Goal: Task Accomplishment & Management: Manage account settings

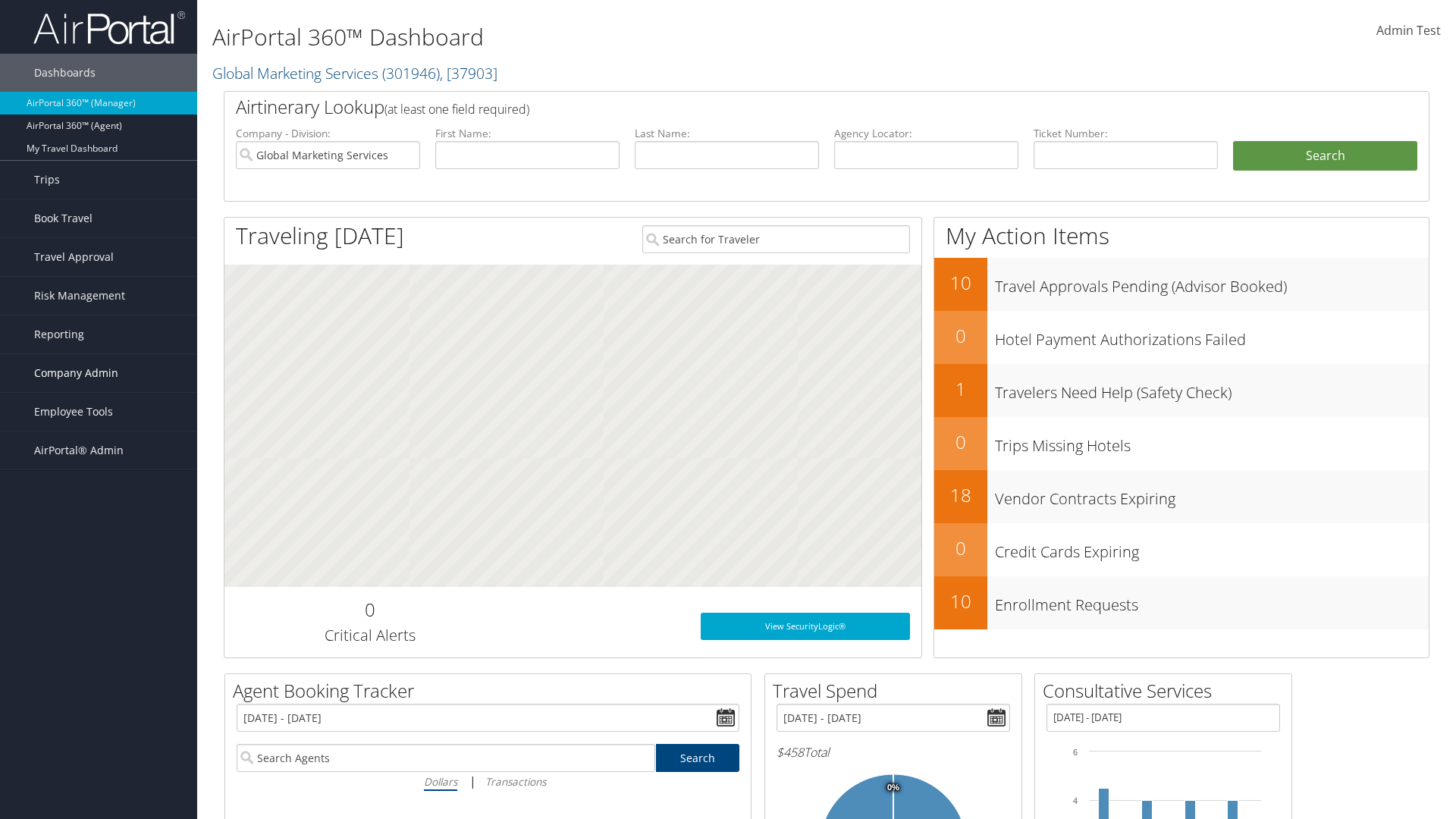
click at [99, 373] on span "Company Admin" at bounding box center [76, 373] width 84 height 38
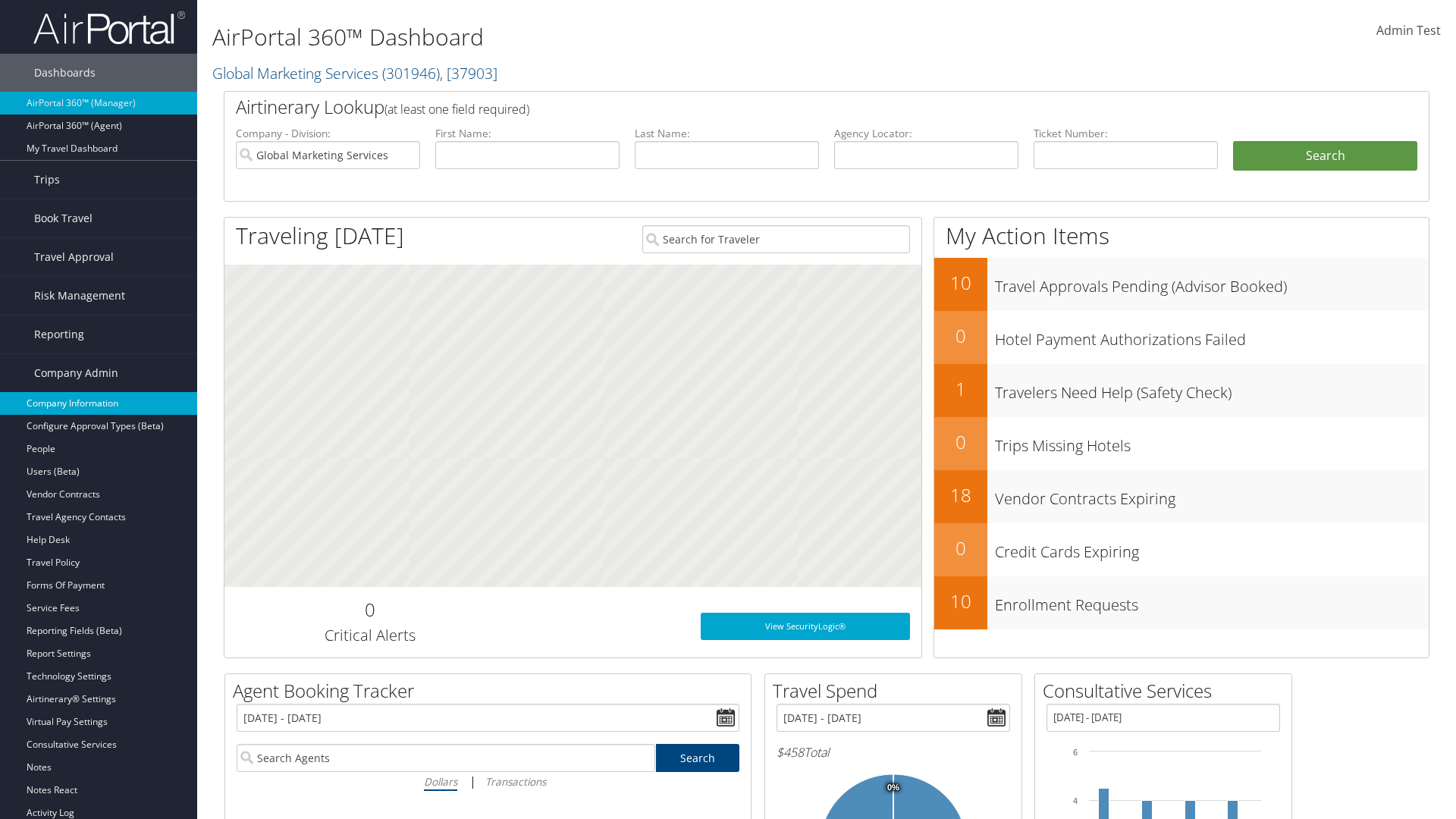
click at [99, 403] on link "Company Information" at bounding box center [99, 404] width 197 height 23
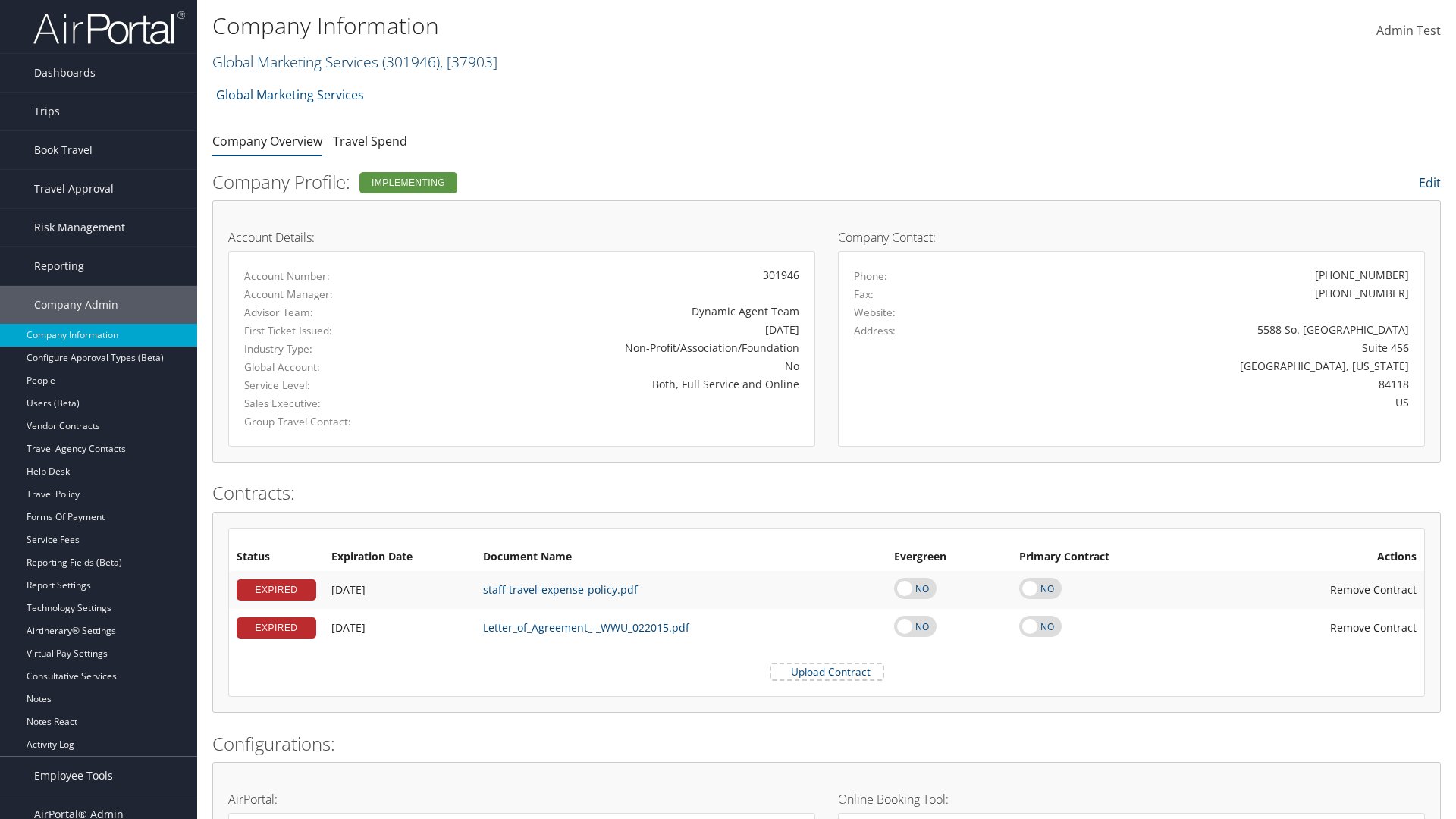
click at [294, 62] on link "Global Marketing Services ( 301946 ) , [ 37903 ]" at bounding box center [355, 62] width 285 height 21
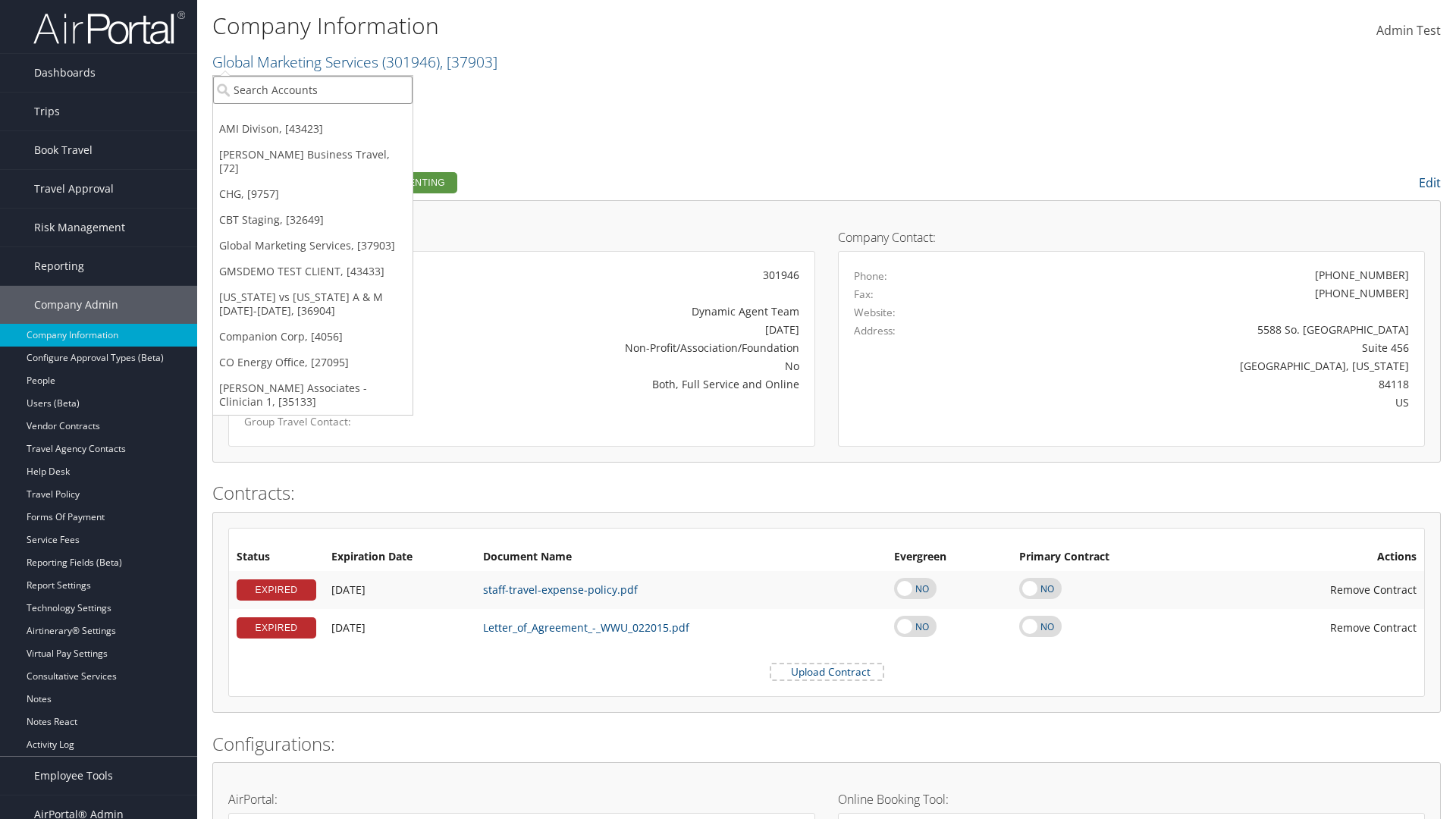
click at [312, 89] on input "search" at bounding box center [312, 89] width 200 height 28
type input "CBTSTG"
click at [312, 118] on div "CBT Staging (CBTSTG), [32649]" at bounding box center [313, 118] width 216 height 14
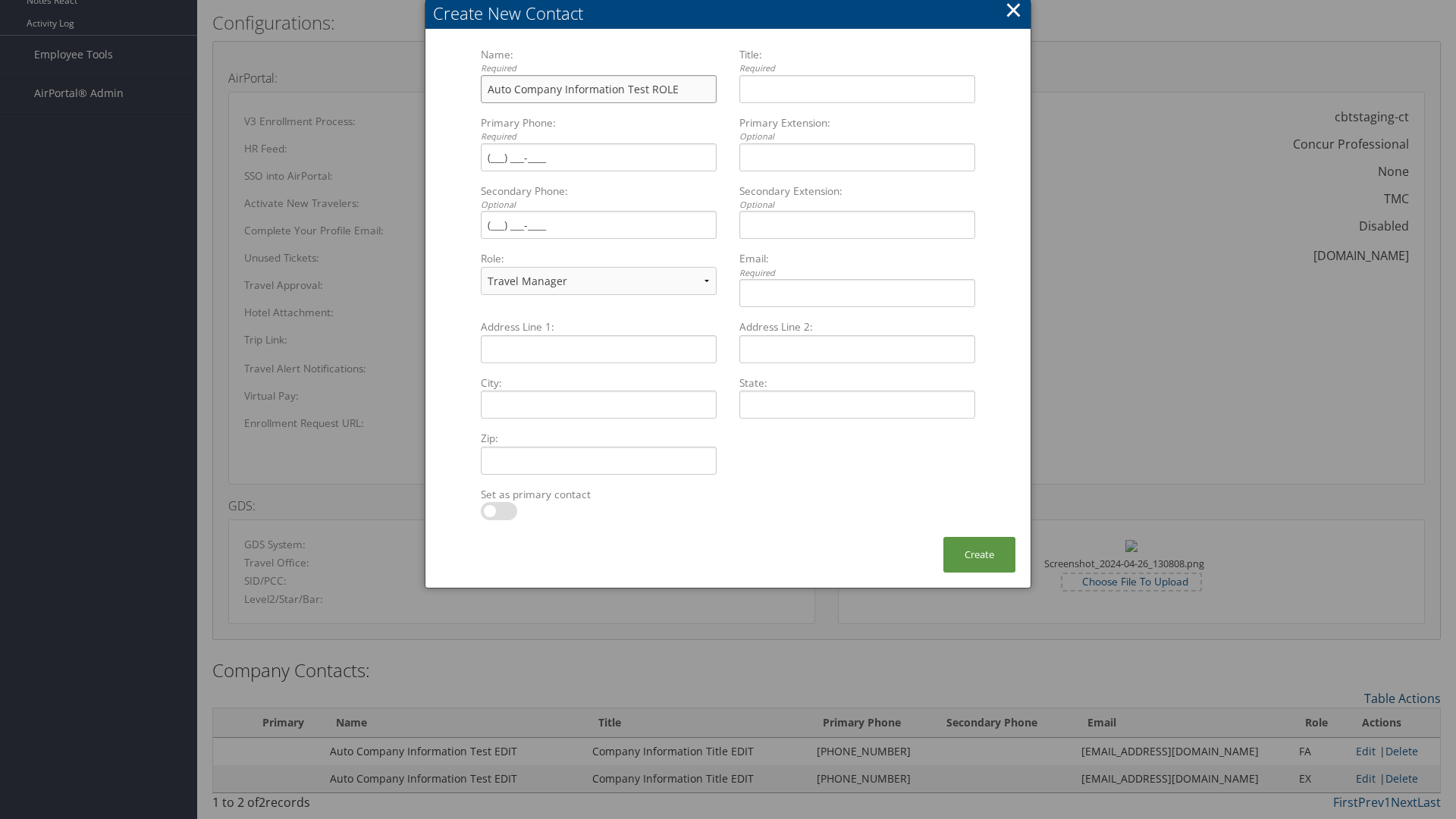
type input "Auto Company Information Test ROLE"
type input "Company Information Title ROLE"
type input "[PHONE_NUMBER]"
select select "EX"
type input "[PHONE_NUMBER]"
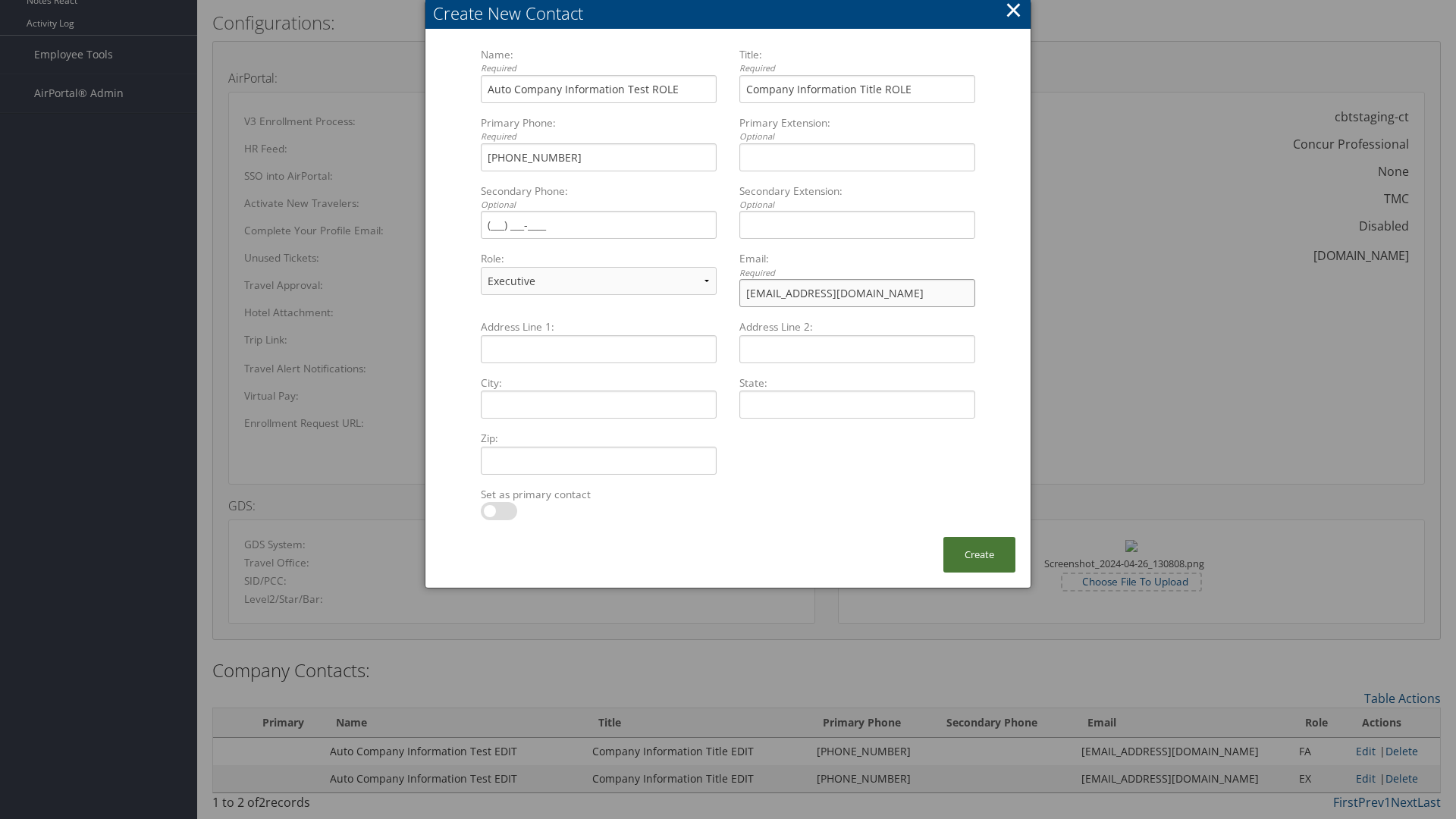
type input "[EMAIL_ADDRESS][DOMAIN_NAME]"
click at [979, 554] on button "Create" at bounding box center [979, 555] width 72 height 35
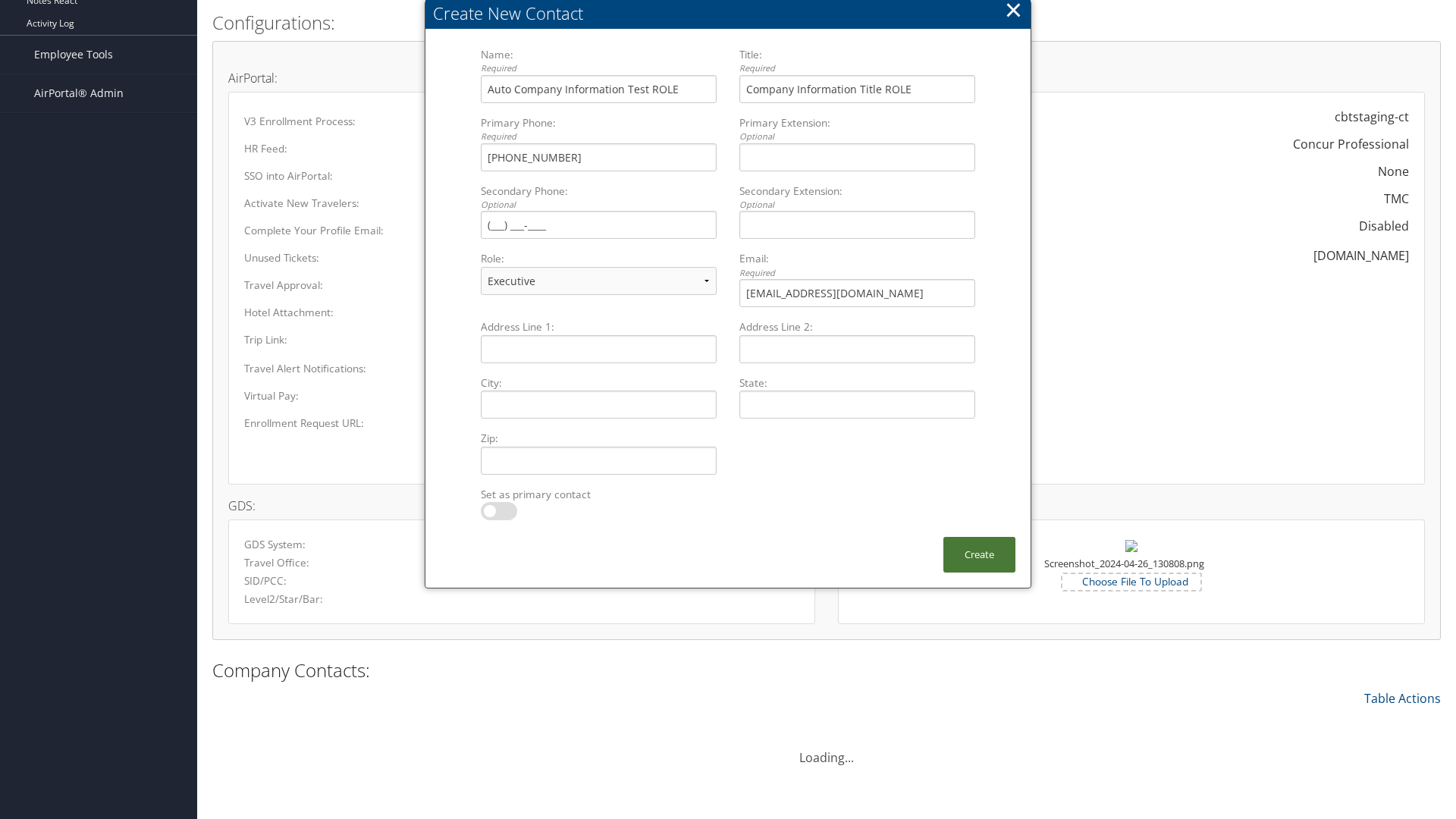
scroll to position [748, 0]
